Goal: Transaction & Acquisition: Purchase product/service

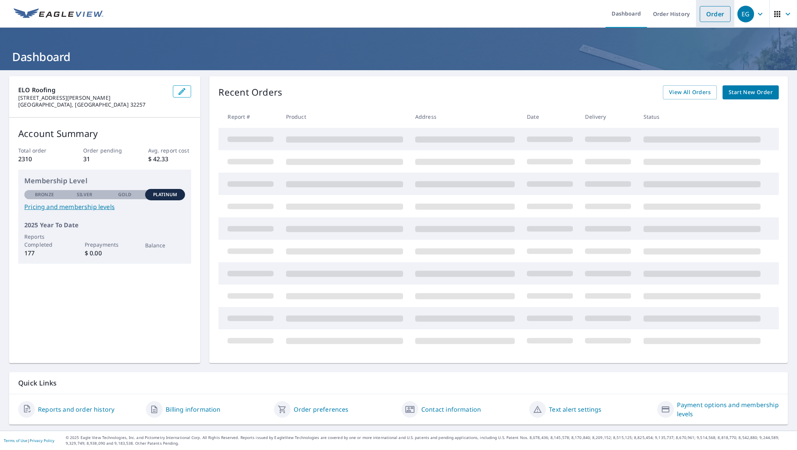
click at [723, 17] on link "Order" at bounding box center [714, 14] width 31 height 16
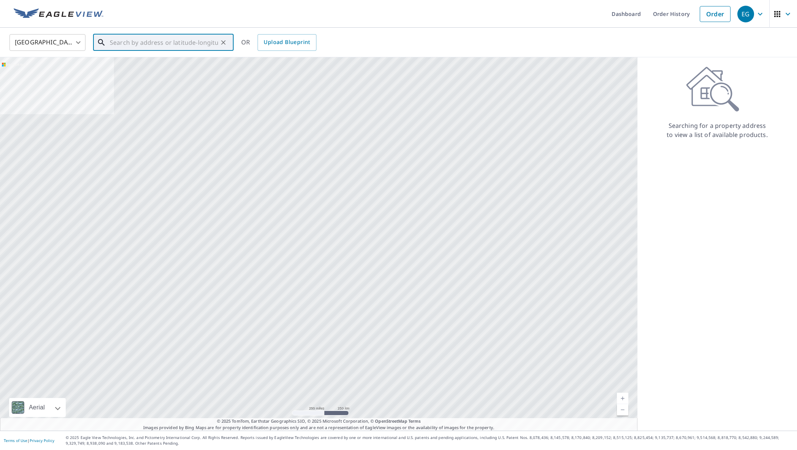
paste input "[STREET_ADDRESS]"
click at [168, 66] on span "[STREET_ADDRESS]" at bounding box center [167, 64] width 119 height 9
type input "[STREET_ADDRESS]"
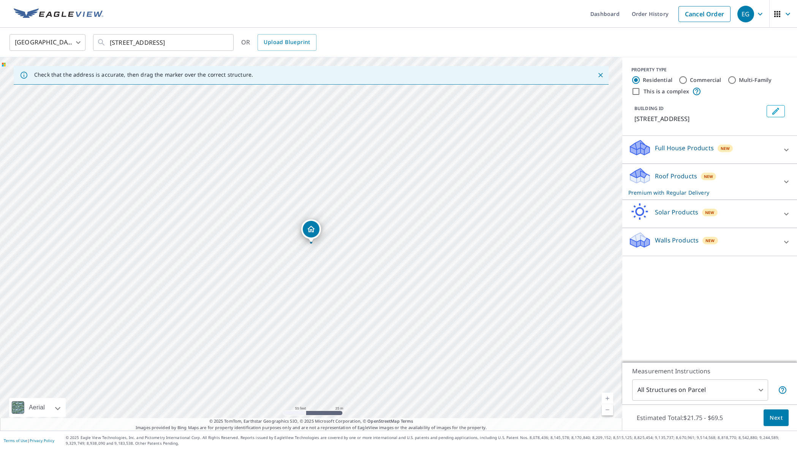
click at [772, 417] on span "Next" at bounding box center [775, 417] width 13 height 9
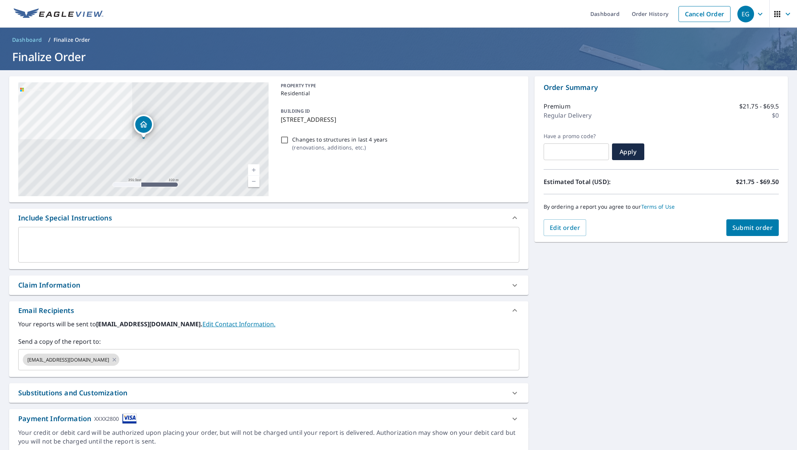
click at [318, 138] on p "Changes to structures in last 4 years" at bounding box center [339, 140] width 95 height 8
click at [289, 138] on input "Changes to structures in last 4 years ( renovations, additions, etc. )" at bounding box center [284, 140] width 9 height 9
checkbox input "true"
click at [735, 224] on button "Submit order" at bounding box center [752, 227] width 53 height 17
checkbox input "true"
